Goal: Task Accomplishment & Management: Use online tool/utility

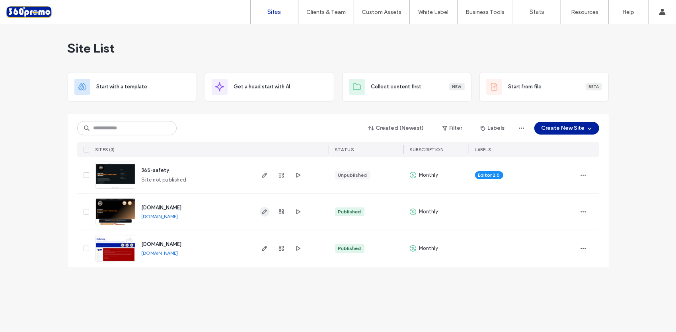
click at [263, 210] on icon "button" at bounding box center [264, 211] width 6 height 6
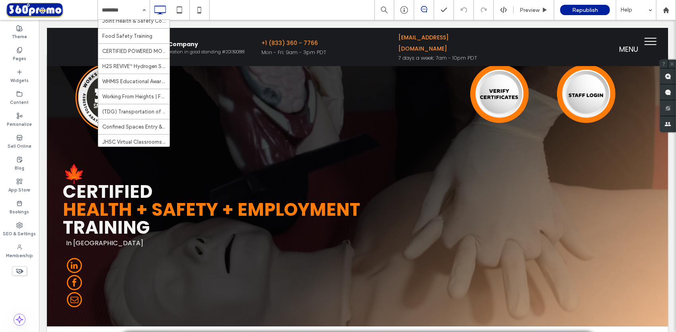
scroll to position [303, 0]
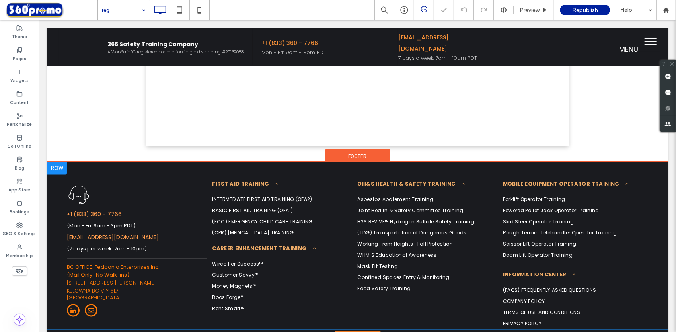
scroll to position [640, 0]
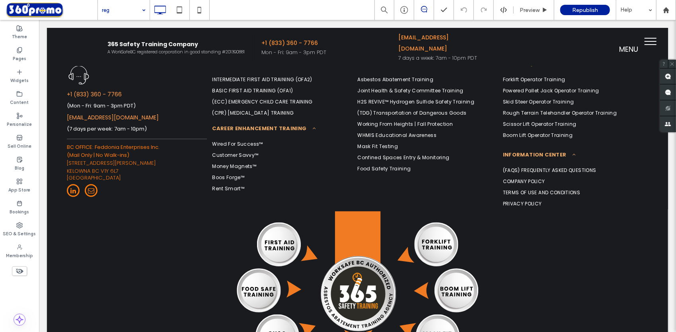
drag, startPoint x: 543, startPoint y: 111, endPoint x: 553, endPoint y: 344, distance: 233.3
click at [553, 331] on html "Click To Paste Row Click To Paste Click To Paste Click To Paste Click To Paste …" at bounding box center [357, 2] width 637 height 1484
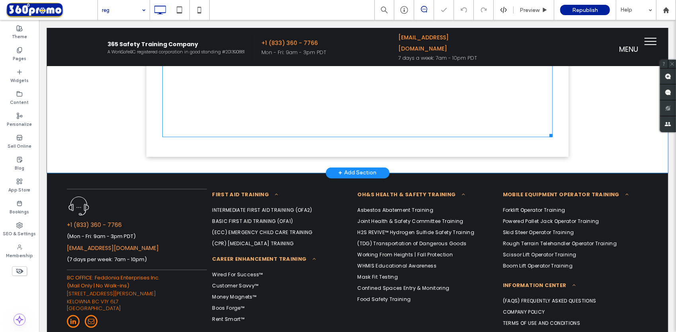
scroll to position [974, 0]
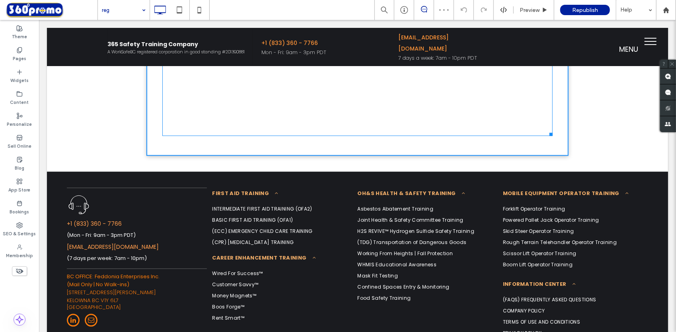
drag, startPoint x: 541, startPoint y: 122, endPoint x: 566, endPoint y: 214, distance: 94.8
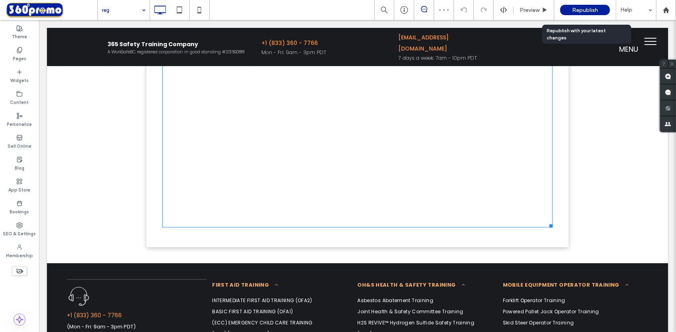
click at [578, 10] on span "Republish" at bounding box center [585, 10] width 26 height 7
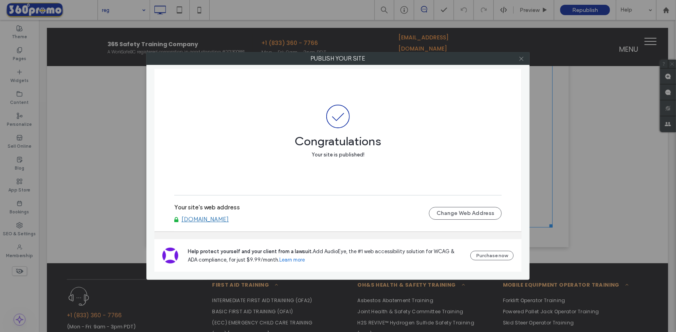
click at [520, 61] on icon at bounding box center [521, 59] width 6 height 6
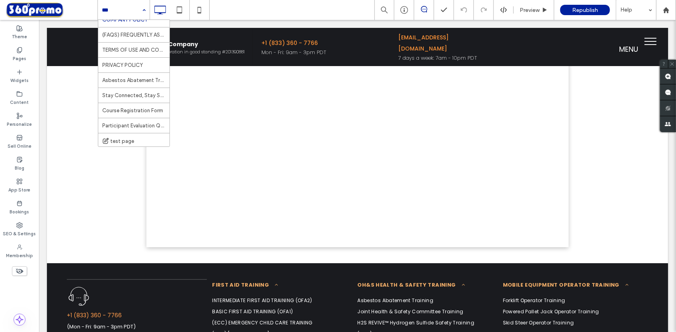
scroll to position [69, 0]
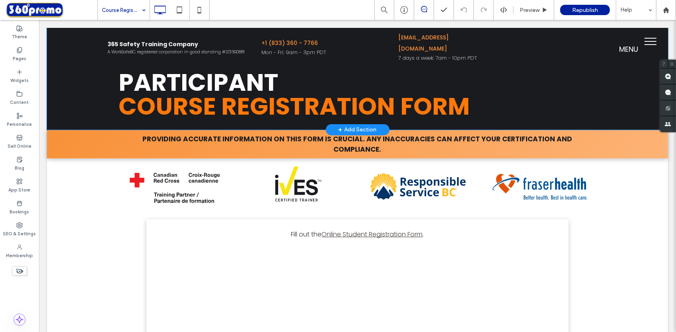
scroll to position [114, 0]
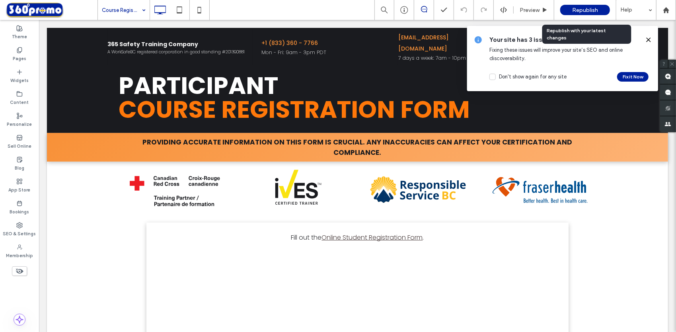
click at [589, 12] on span "Republish" at bounding box center [585, 10] width 26 height 7
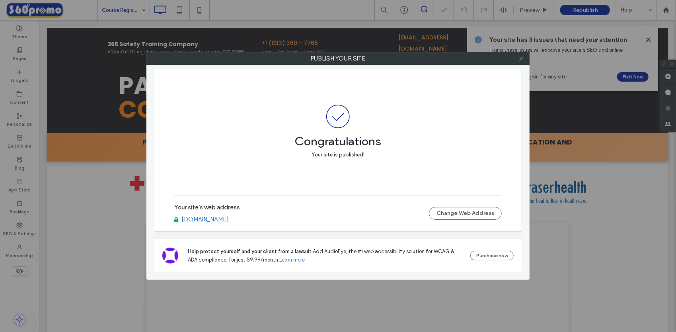
click at [521, 59] on icon at bounding box center [521, 59] width 6 height 6
